Goal: Complete application form

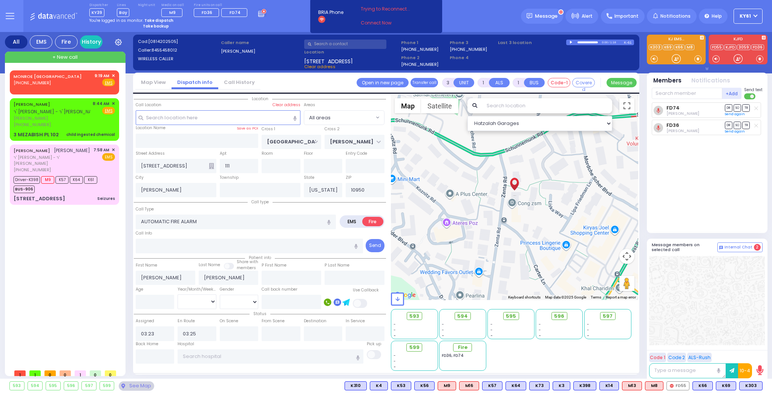
select select
click at [81, 121] on div "[PERSON_NAME] - ר' [PERSON_NAME] [PERSON_NAME] [PHONE_NUMBER]" at bounding box center [52, 114] width 76 height 27
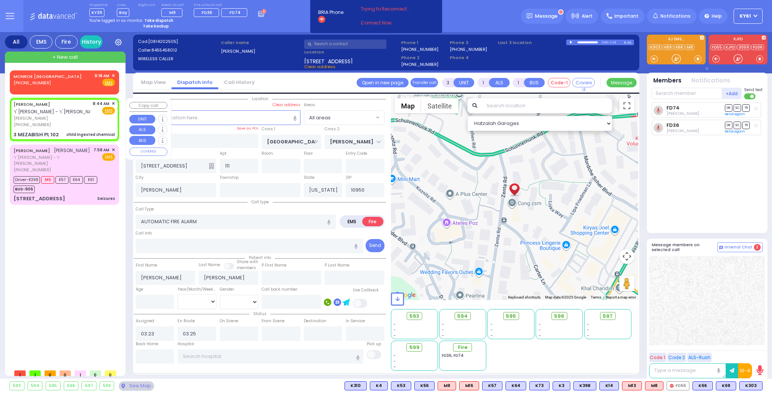
type input "2"
select select
type input "child ingested chemical"
radio input "true"
type input "[PERSON_NAME]"
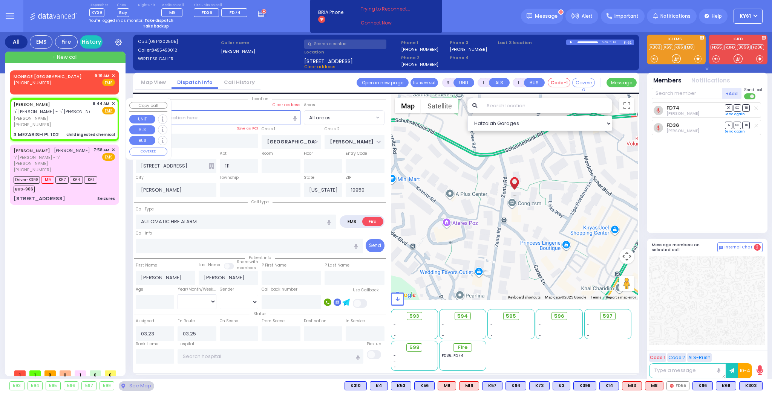
type input "STESEL"
select select
type input "08:44"
select select "Hatzalah Garages"
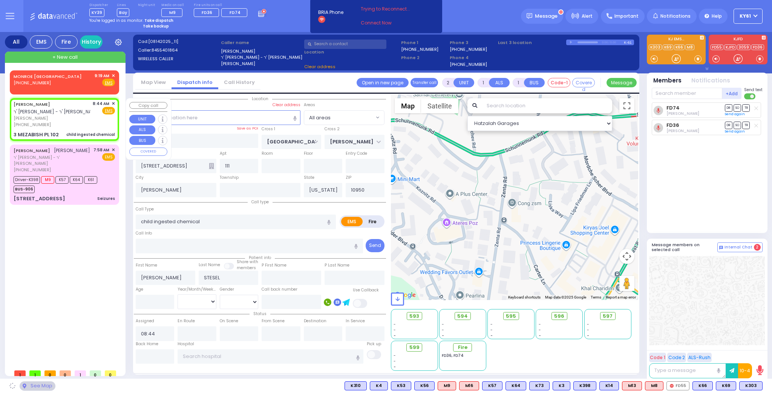
type input "NICKLESBURG RD"
type input "FOREST RD"
type input "3 MEZABISH PL"
type input "102"
type input "Monroe"
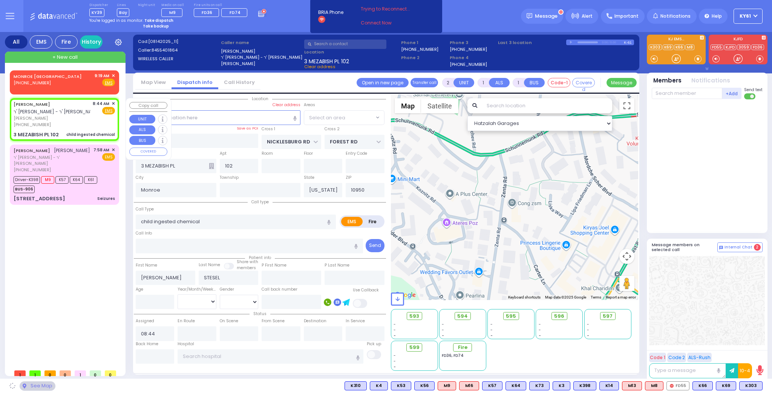
select select "ATZEI TAMURIM"
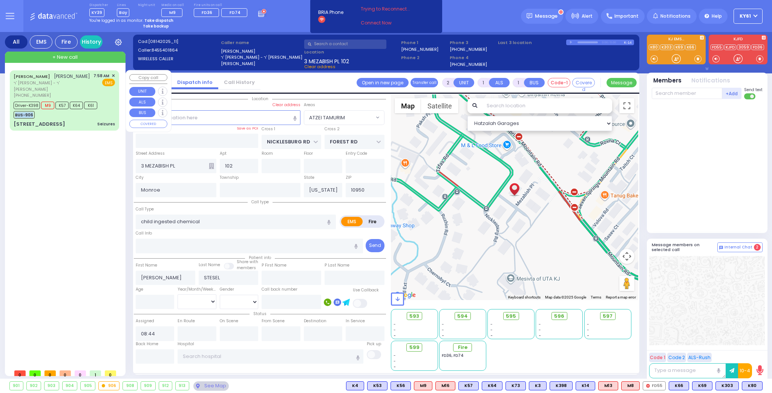
click at [106, 108] on div "Driver-K398 M9 K57 K64 K61 BUS-906" at bounding box center [64, 109] width 101 height 19
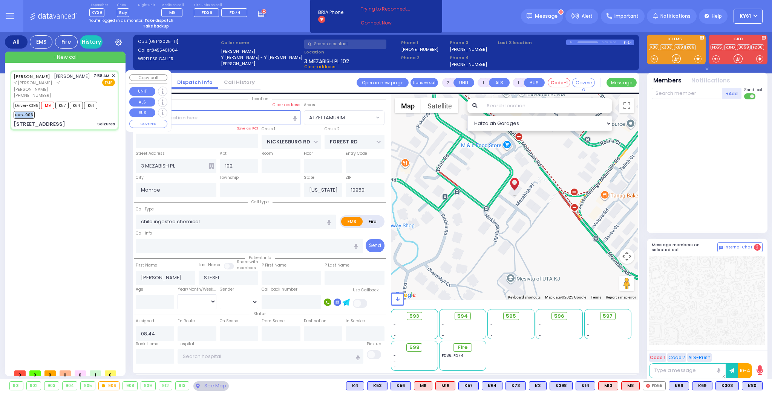
type input "6"
select select
type input "Seizures"
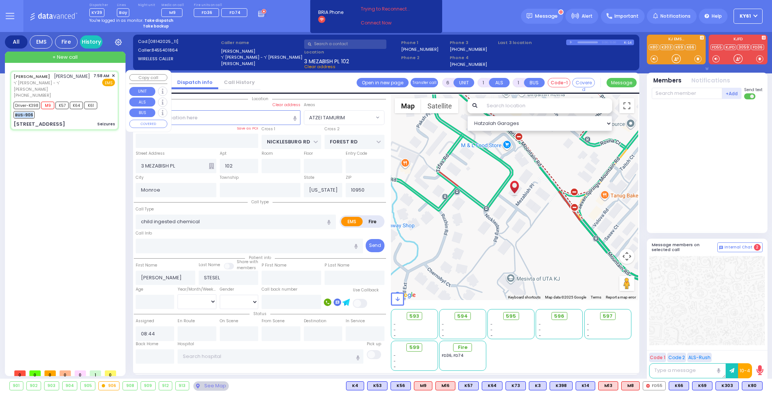
radio input "true"
type input "[PERSON_NAME]"
type input "Mendel"
type input "[PERSON_NAME]"
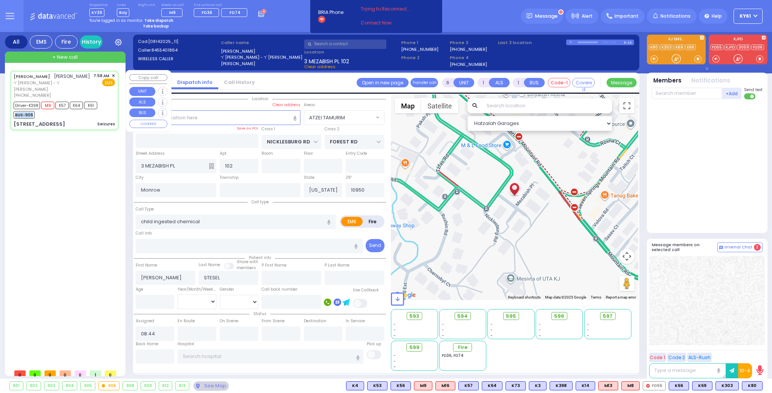
type input "27"
select select "Year"
select select "[DEMOGRAPHIC_DATA]"
type input "07:58"
type input "07:59"
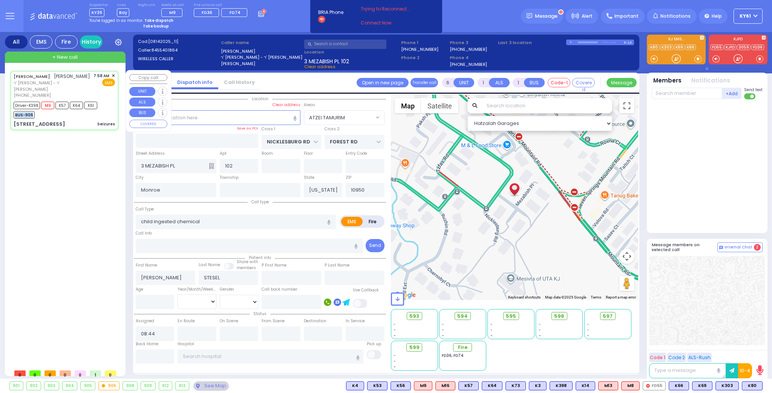
type input "08:03"
type input "08:10"
type input "09:22"
type input "[US_STATE][GEOGRAPHIC_DATA]- [GEOGRAPHIC_DATA] [STREET_ADDRESS][US_STATE]"
select select "Hatzalah Garages"
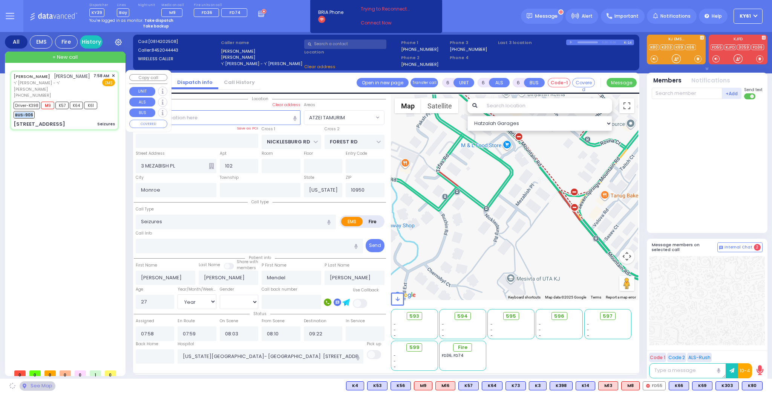
type input "LIZENSK BLVD"
type input "4 LIZENSK BLVD"
type input "103"
select select "SECTION 2"
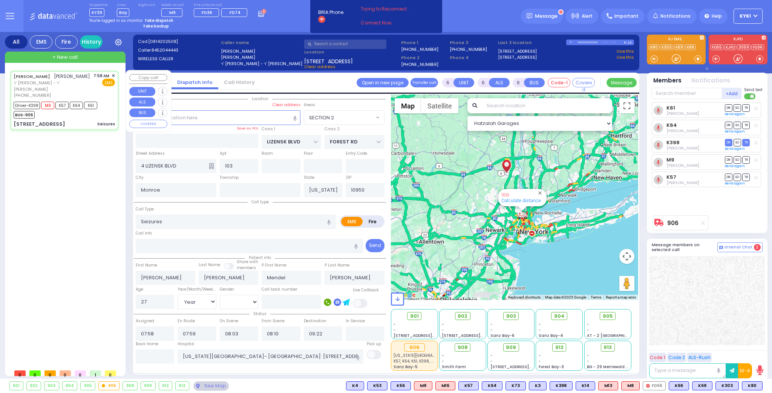
click at [85, 92] on span "ר' [PERSON_NAME] - ר' [PERSON_NAME]" at bounding box center [52, 86] width 77 height 12
select select
radio input "true"
select select "Year"
select select "[DEMOGRAPHIC_DATA]"
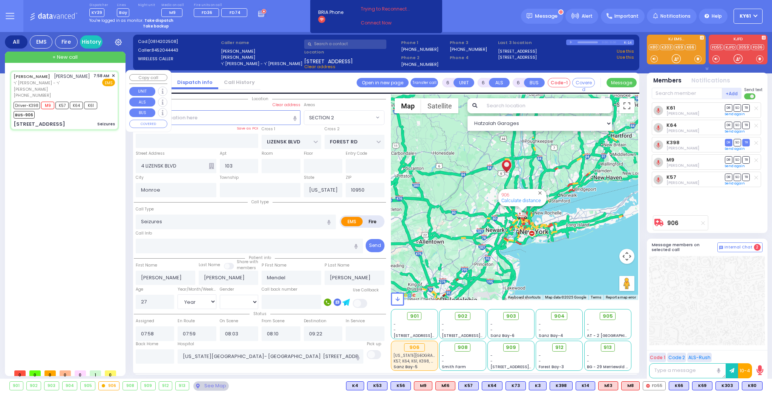
select select "Hatzalah Garages"
select select "SECTION 2"
select select
radio input "true"
select select "Year"
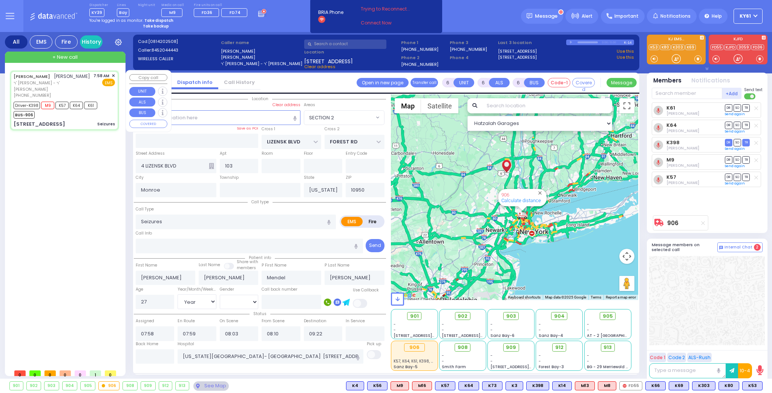
select select "[DEMOGRAPHIC_DATA]"
select select "Hatzalah Garages"
select select "SECTION 2"
select select
radio input "true"
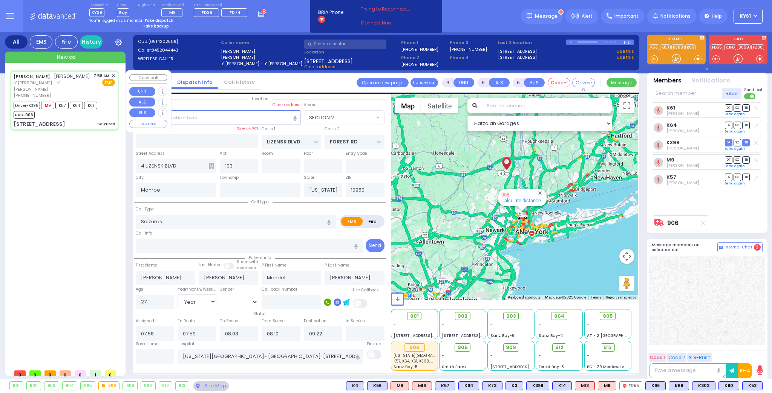
select select "Year"
select select "[DEMOGRAPHIC_DATA]"
select select "Hatzalah Garages"
select select "SECTION 2"
select select
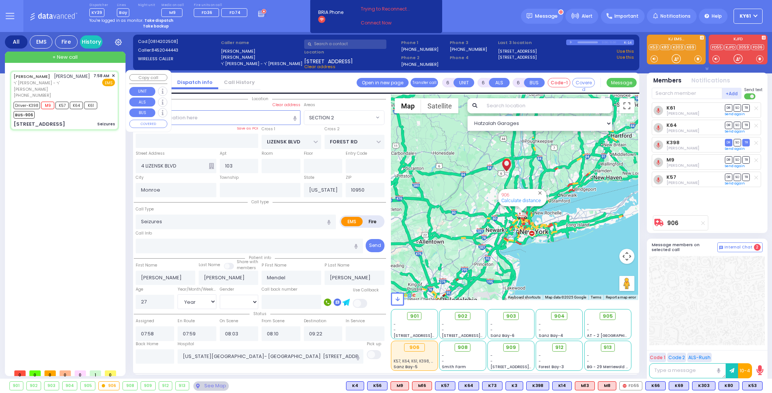
radio input "true"
select select "Year"
select select "[DEMOGRAPHIC_DATA]"
select select "Hatzalah Garages"
select select
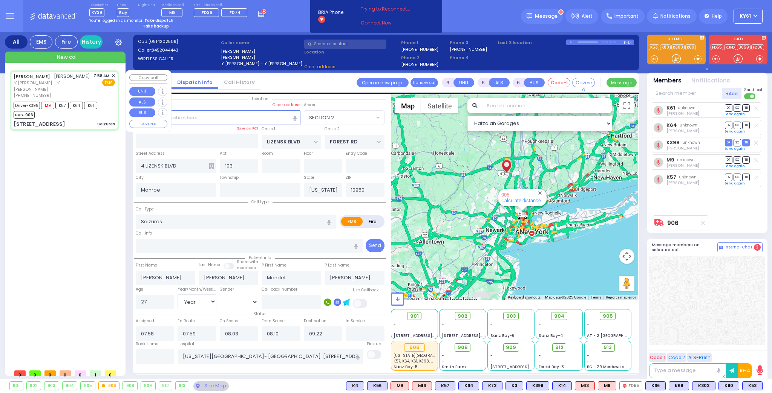
radio input "true"
select select "Year"
select select "[DEMOGRAPHIC_DATA]"
select select "Hatzalah Garages"
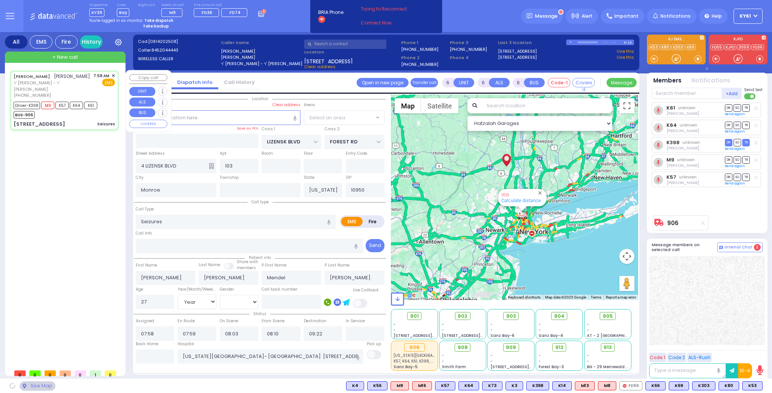
select select
radio input "true"
select select "Year"
select select "[DEMOGRAPHIC_DATA]"
select select "Hatzalah Garages"
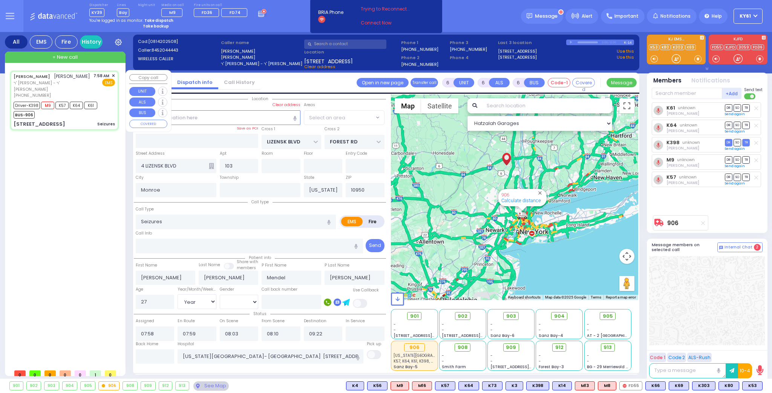
select select "SECTION 2"
select select
radio input "true"
select select "Year"
select select "[DEMOGRAPHIC_DATA]"
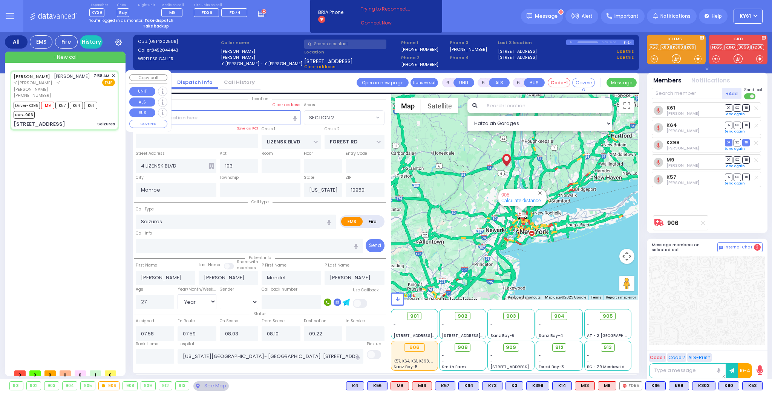
select select "Hatzalah Garages"
select select "SECTION 2"
select select
radio input "true"
select select "Year"
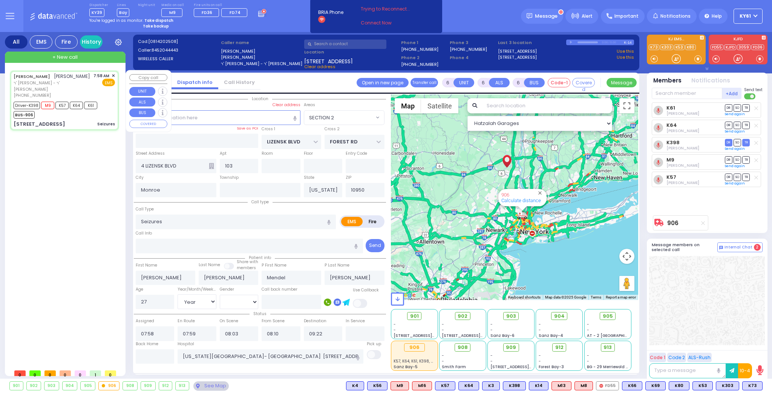
select select "[DEMOGRAPHIC_DATA]"
select select "Hatzalah Garages"
select select "SECTION 2"
select select
radio input "true"
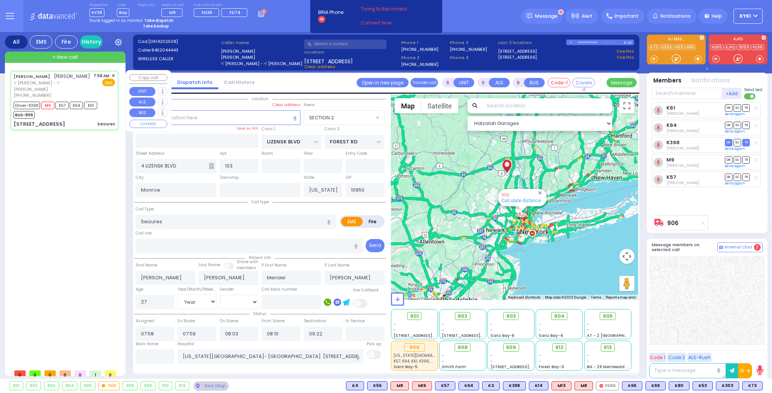
select select "Year"
select select "[DEMOGRAPHIC_DATA]"
select select "Hatzalah Garages"
select select "SECTION 2"
select select
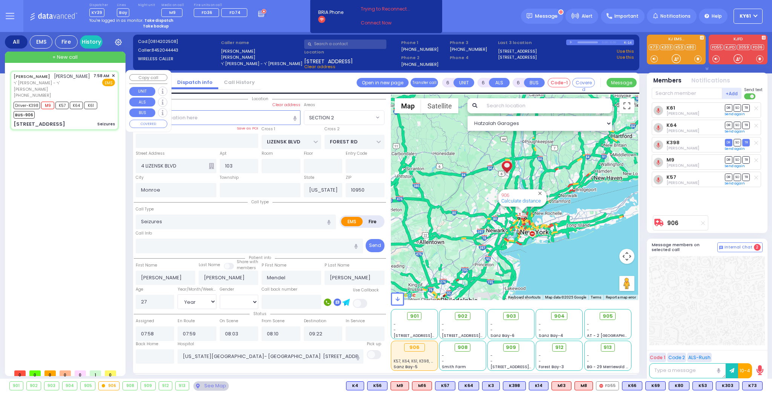
radio input "true"
select select "Year"
select select "[DEMOGRAPHIC_DATA]"
select select "Hatzalah Garages"
select select
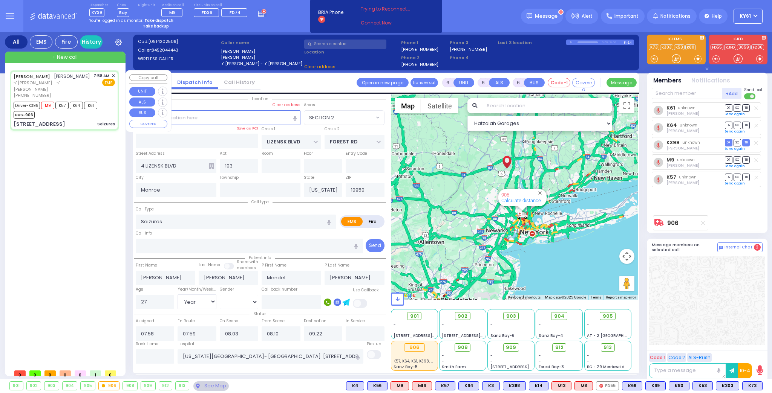
radio input "true"
select select "Year"
select select "[DEMOGRAPHIC_DATA]"
select select "Hatzalah Garages"
select select "SECTION 2"
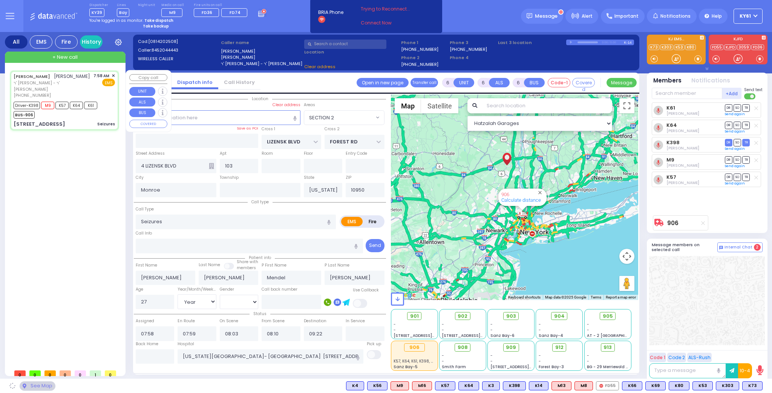
select select
radio input "true"
select select "Year"
select select "[DEMOGRAPHIC_DATA]"
select select "Hatzalah Garages"
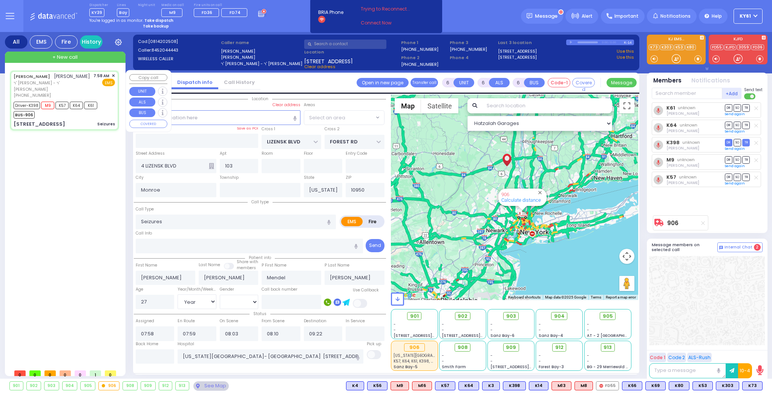
select select "SECTION 2"
select select
radio input "true"
select select "Year"
select select "[DEMOGRAPHIC_DATA]"
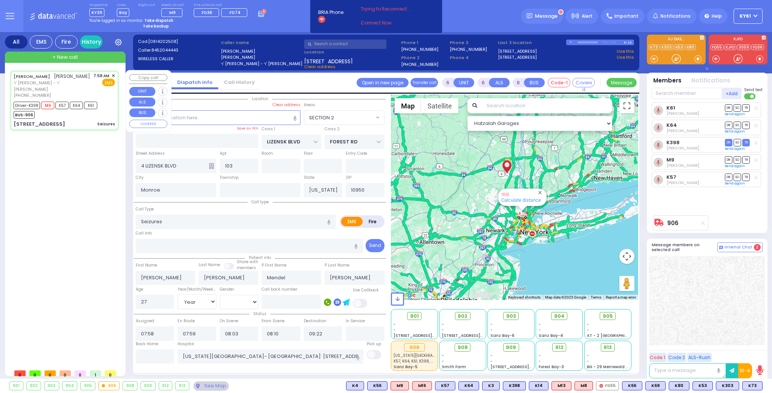
select select "Hatzalah Garages"
select select "SECTION 2"
select select
radio input "true"
select select "Year"
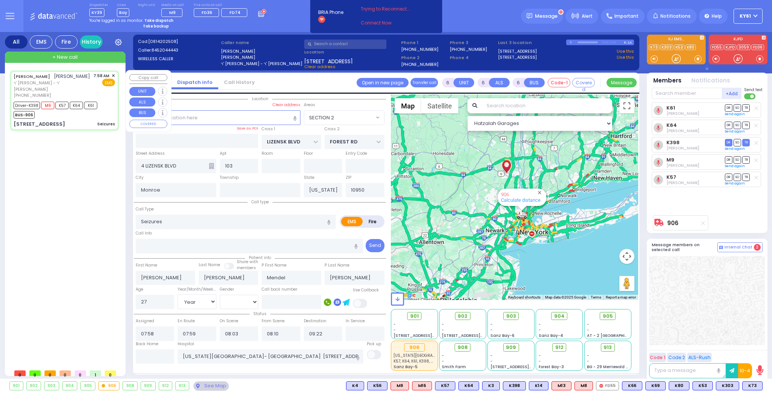
select select "[DEMOGRAPHIC_DATA]"
select select "Hatzalah Garages"
select select "SECTION 2"
select select
radio input "true"
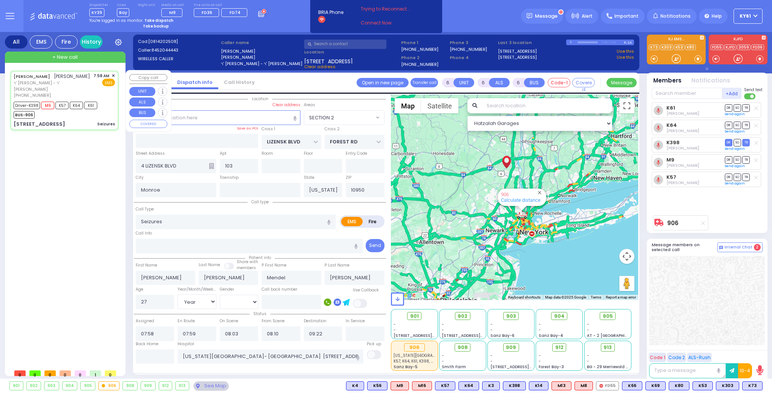
select select "Year"
select select "[DEMOGRAPHIC_DATA]"
type input "10:30"
select select "Hatzalah Garages"
select select "SECTION 2"
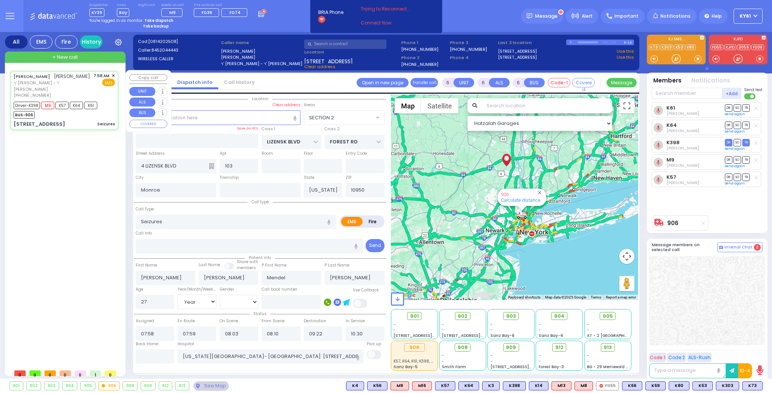
select select
radio input "true"
select select "Year"
select select "[DEMOGRAPHIC_DATA]"
select select "Hatzalah Garages"
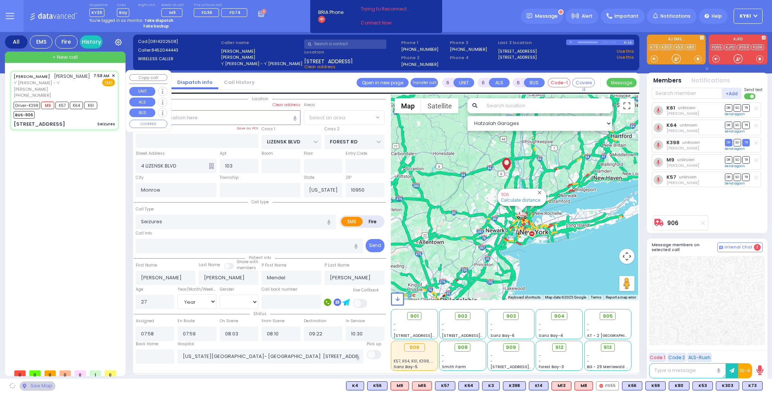
select select "SECTION 2"
select select
radio input "true"
select select "Year"
select select "[DEMOGRAPHIC_DATA]"
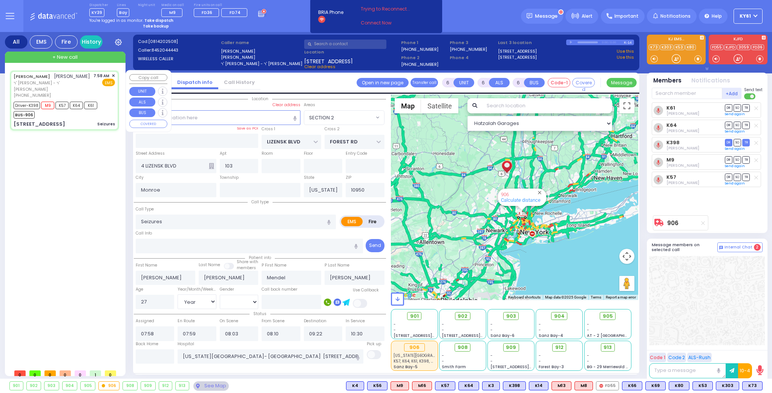
select select "Hatzalah Garages"
select select "SECTION 2"
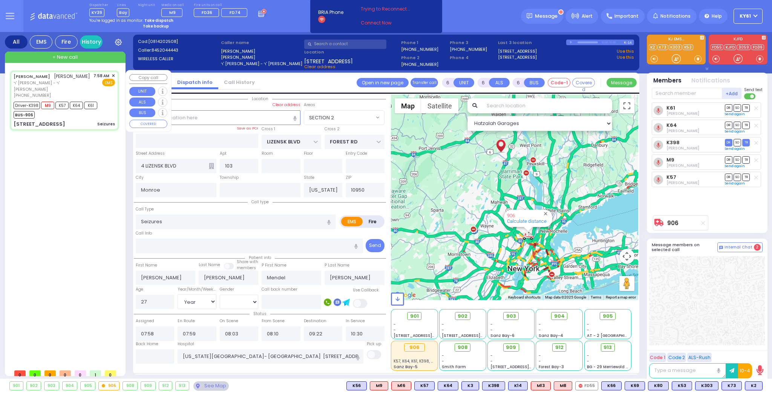
select select
radio input "true"
select select "Year"
select select "[DEMOGRAPHIC_DATA]"
select select "Hatzalah Garages"
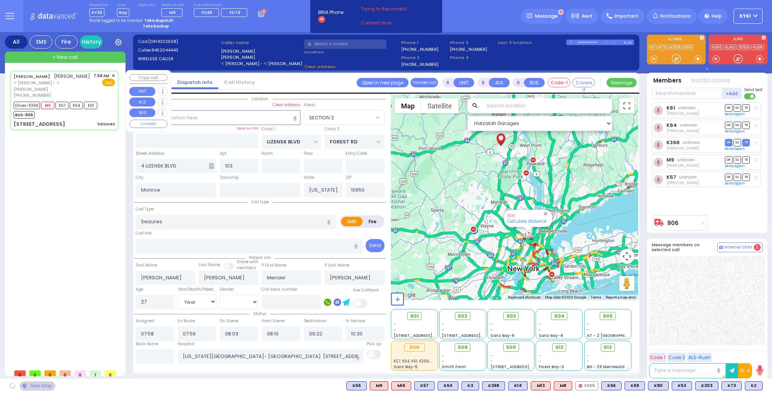
select select "SECTION 2"
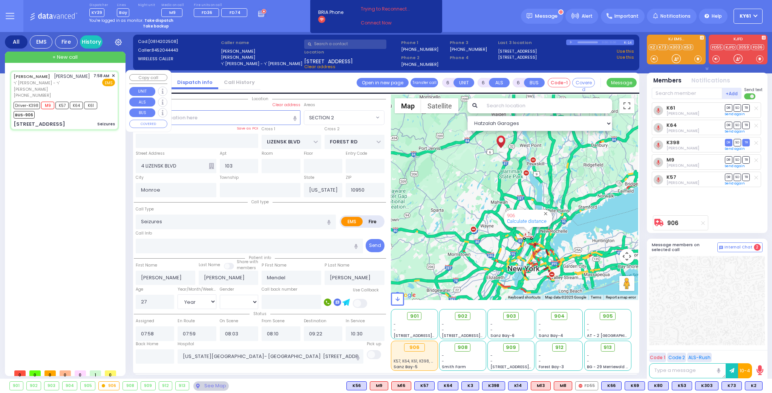
select select
radio input "true"
select select "Year"
select select "[DEMOGRAPHIC_DATA]"
select select "Hatzalah Garages"
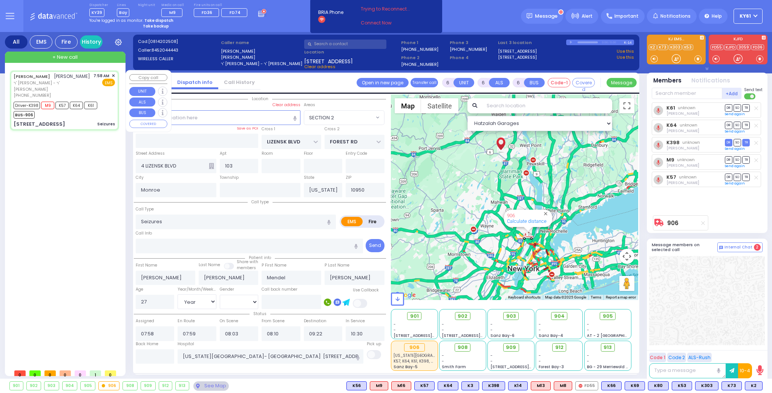
select select "SECTION 2"
select select
radio input "true"
select select "Year"
select select "[DEMOGRAPHIC_DATA]"
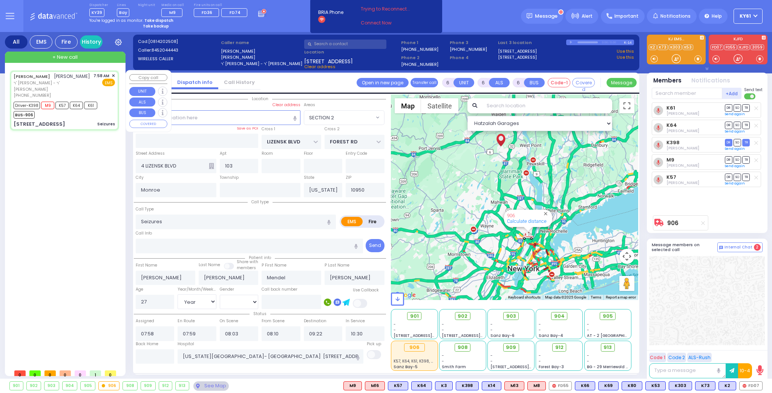
select select "Hatzalah Garages"
select select "SECTION 2"
select select
radio input "true"
select select "Year"
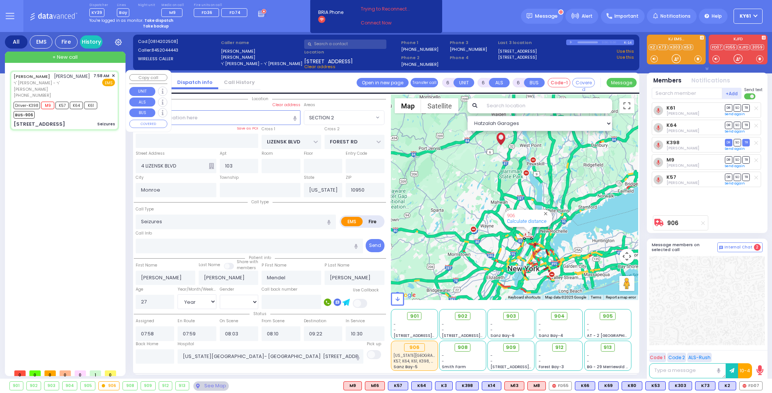
select select "[DEMOGRAPHIC_DATA]"
select select "Hatzalah Garages"
select select "SECTION 2"
select select
radio input "true"
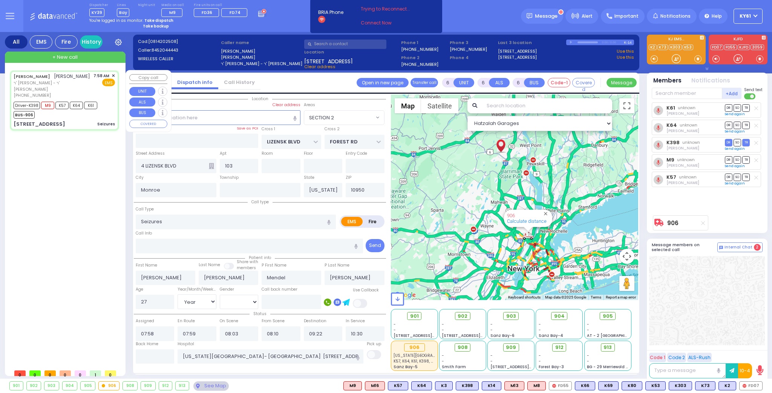
select select "Year"
select select "[DEMOGRAPHIC_DATA]"
select select "Hatzalah Garages"
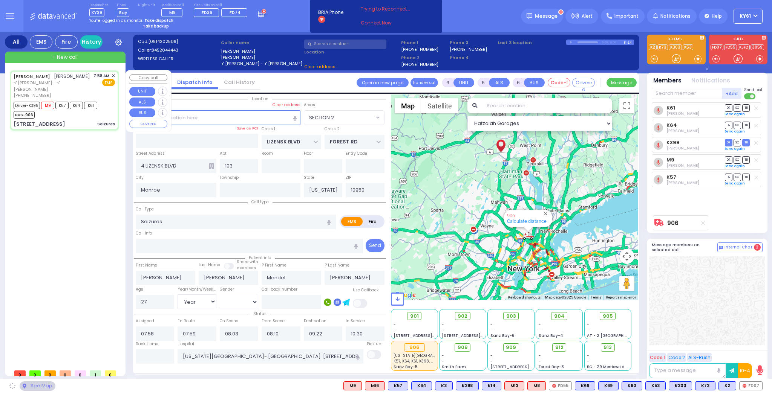
select select "SECTION 2"
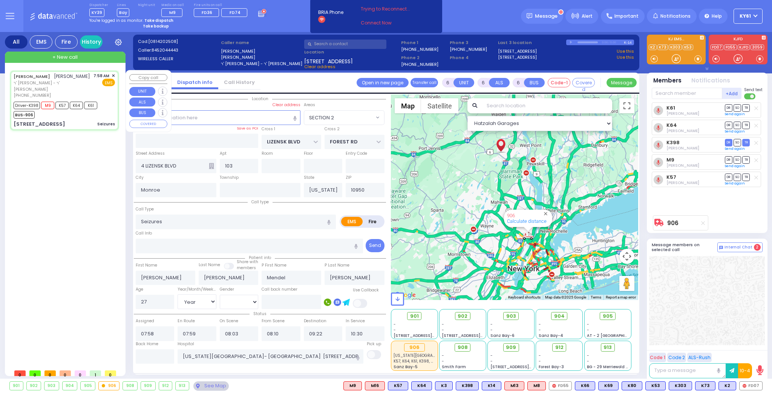
select select
radio input "true"
select select "Year"
select select "[DEMOGRAPHIC_DATA]"
select select "Hatzalah Garages"
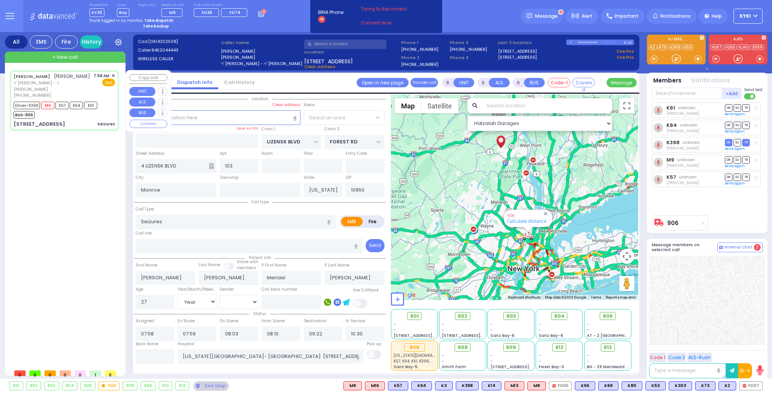
select select "SECTION 2"
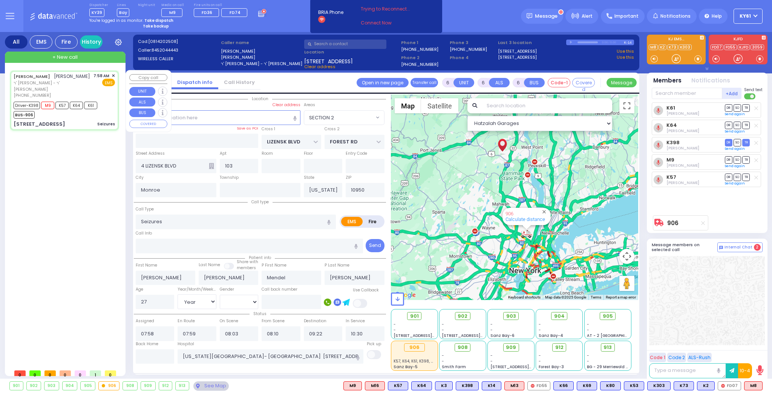
select select
radio input "true"
select select "Year"
select select "[DEMOGRAPHIC_DATA]"
select select "Hatzalah Garages"
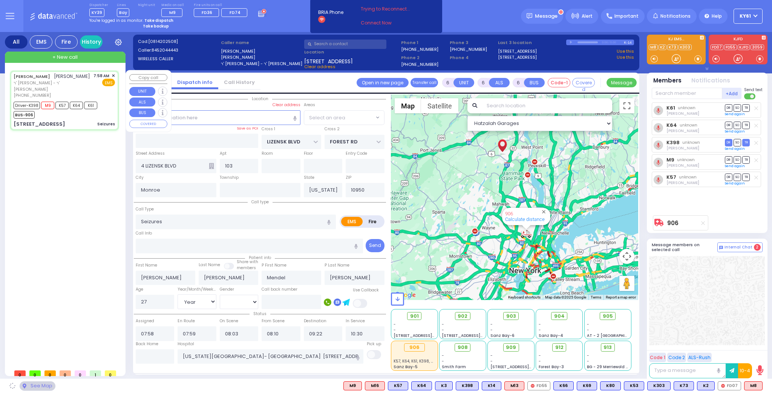
select select "SECTION 2"
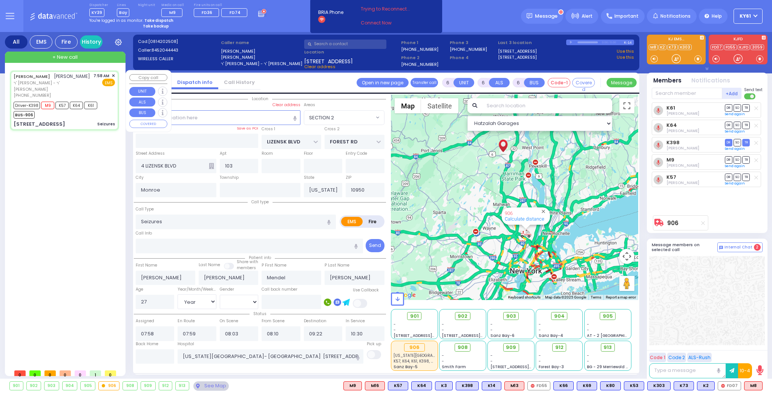
select select
radio input "true"
select select "Year"
select select "[DEMOGRAPHIC_DATA]"
select select "Hatzalah Garages"
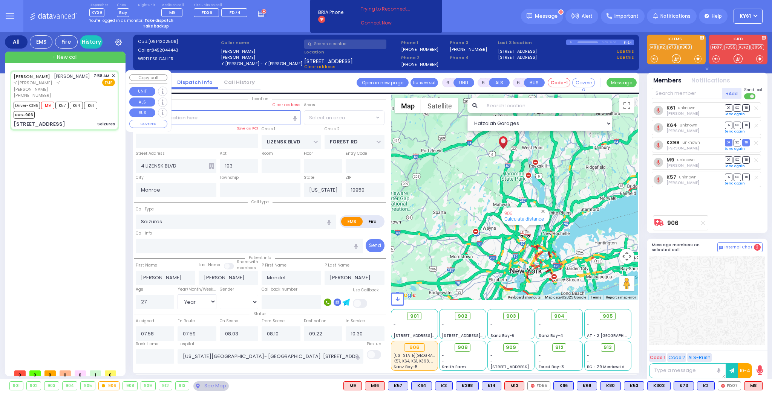
select select "SECTION 2"
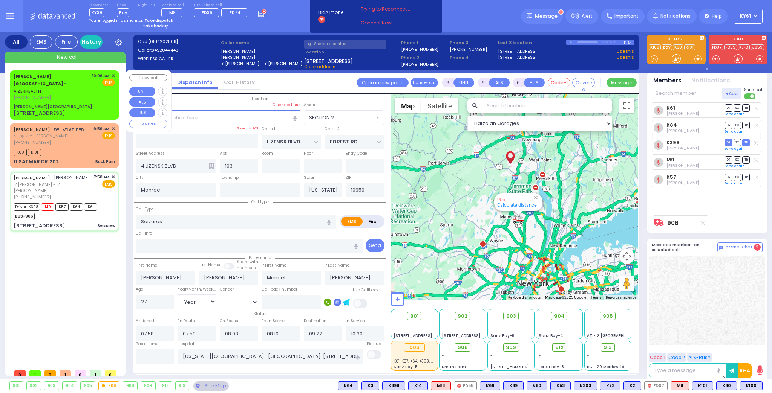
select select
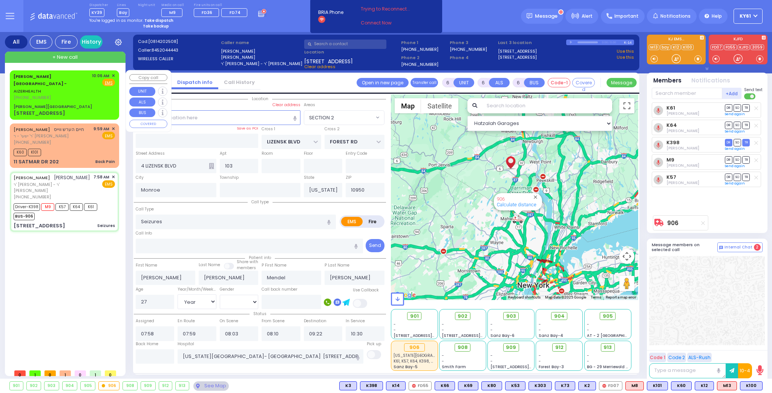
select select "SECTION 2"
select select "Year"
select select "[DEMOGRAPHIC_DATA]"
select select
radio input "true"
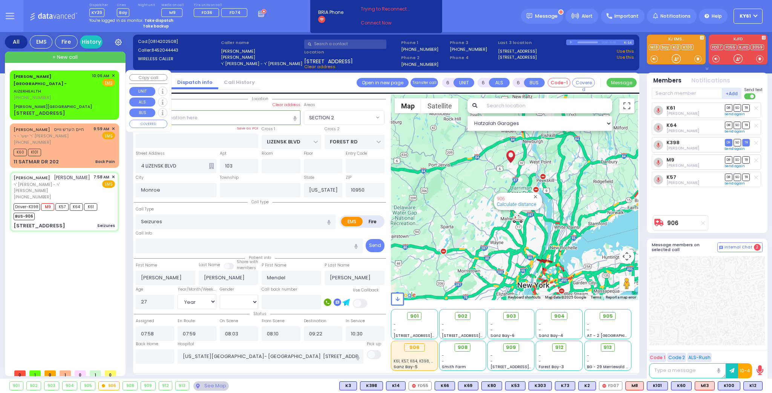
select select "Year"
select select "[DEMOGRAPHIC_DATA]"
select select "Hatzalah Garages"
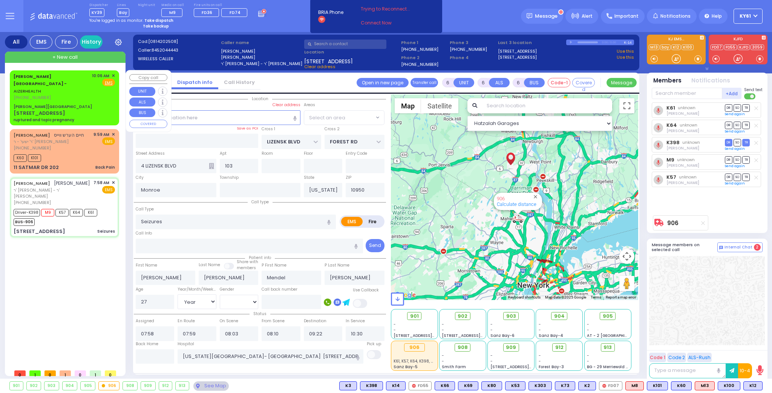
select select "SECTION 2"
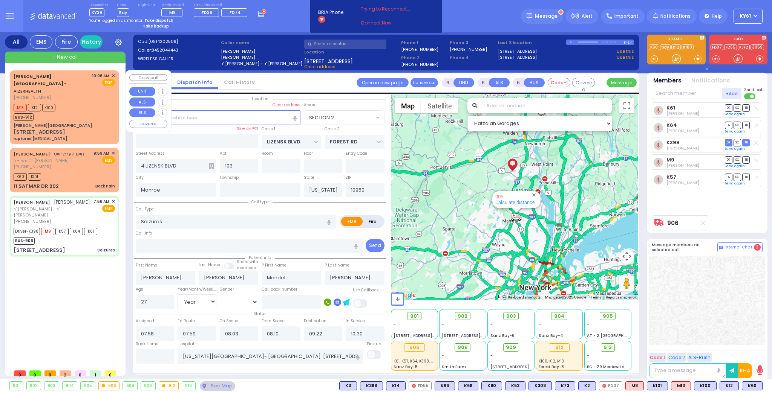
select select
radio input "true"
select select "Year"
select select "[DEMOGRAPHIC_DATA]"
select select "Hatzalah Garages"
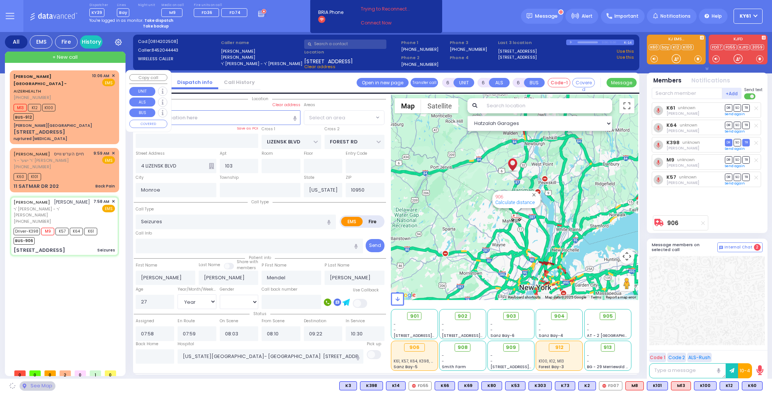
select select "SECTION 2"
